Goal: Find specific page/section: Find specific page/section

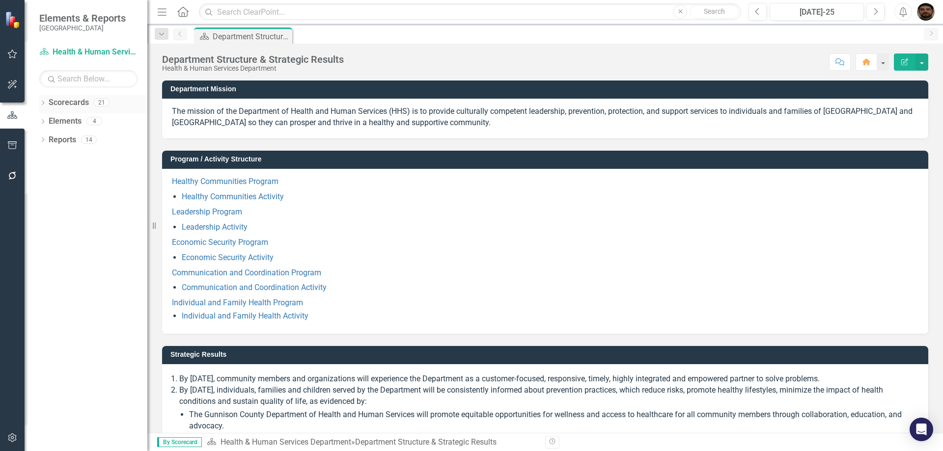
click at [42, 101] on icon "Dropdown" at bounding box center [42, 103] width 7 height 5
click at [47, 120] on icon "Dropdown" at bounding box center [47, 121] width 7 height 6
click at [57, 155] on icon "Dropdown" at bounding box center [57, 158] width 7 height 6
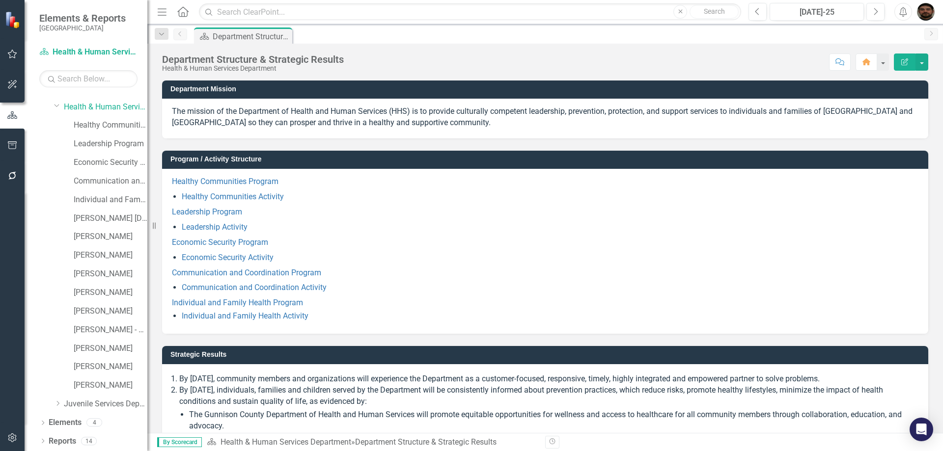
scroll to position [53, 0]
click at [117, 253] on link "[PERSON_NAME]" at bounding box center [111, 254] width 74 height 11
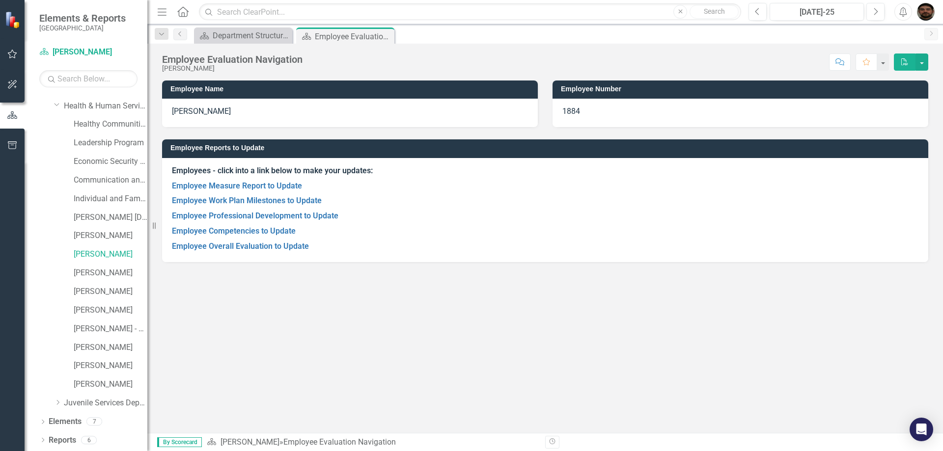
click at [257, 221] on p "Employee Professional Development to Update" at bounding box center [545, 216] width 746 height 15
click at [265, 233] on link "Employee Competencies to Update" at bounding box center [234, 230] width 124 height 9
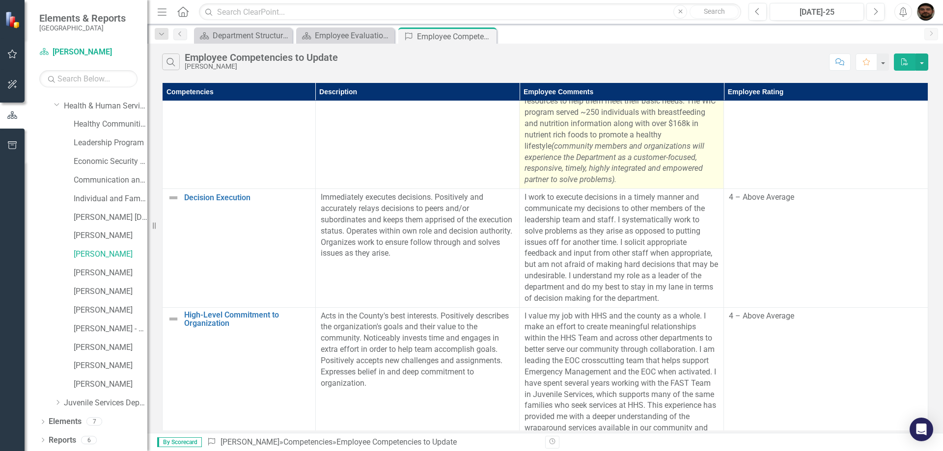
scroll to position [295, 0]
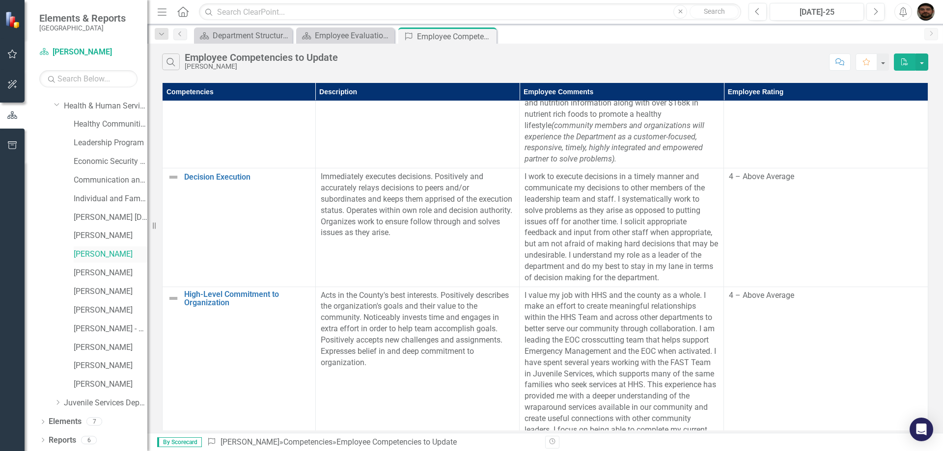
click at [101, 255] on link "[PERSON_NAME]" at bounding box center [111, 254] width 74 height 11
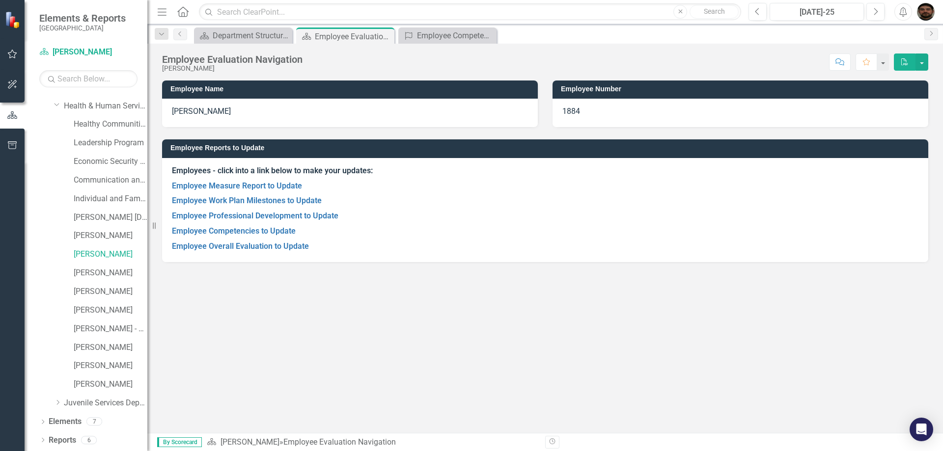
click at [214, 241] on p "Employee Overall Evaluation to Update" at bounding box center [545, 245] width 746 height 13
click at [214, 244] on link "Employee Overall Evaluation to Update" at bounding box center [240, 246] width 137 height 9
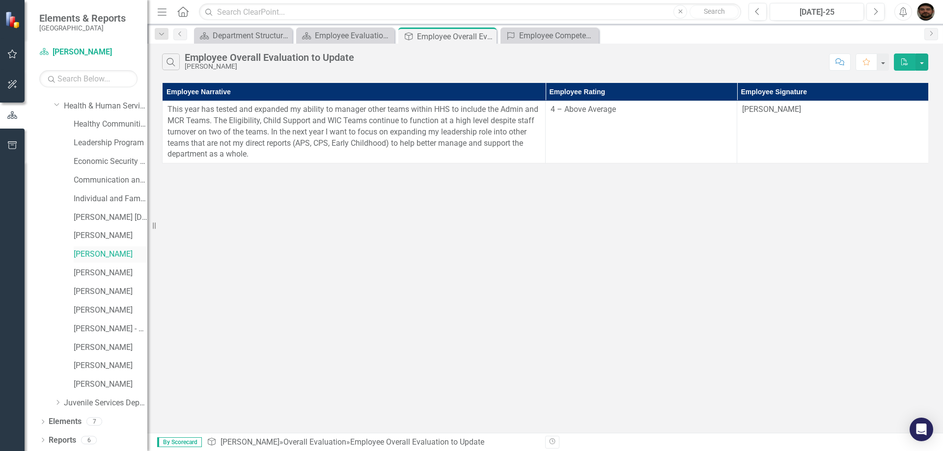
click at [106, 253] on link "[PERSON_NAME]" at bounding box center [111, 254] width 74 height 11
